Goal: Navigation & Orientation: Find specific page/section

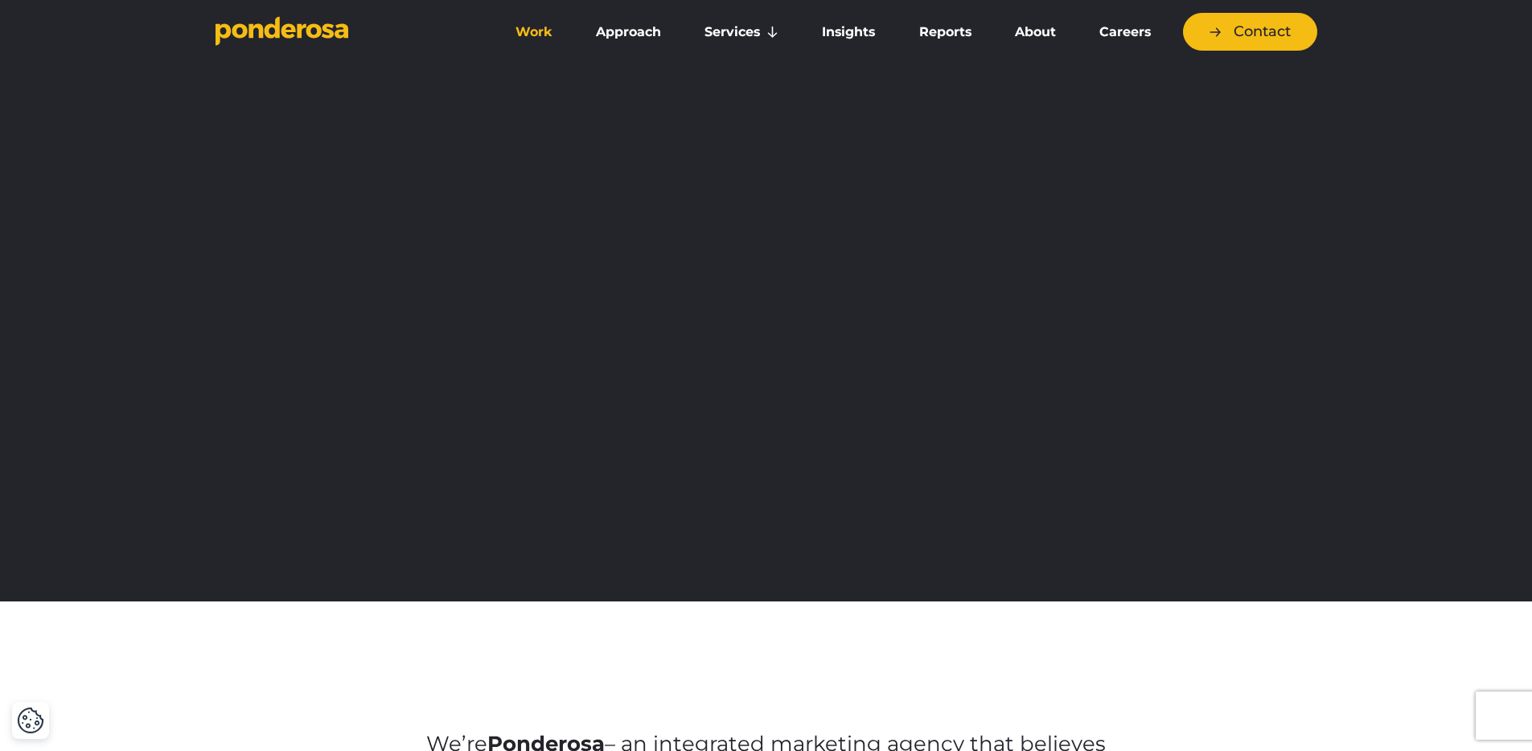
click at [531, 31] on link "Work" at bounding box center [534, 32] width 74 height 34
